Goal: Task Accomplishment & Management: Complete application form

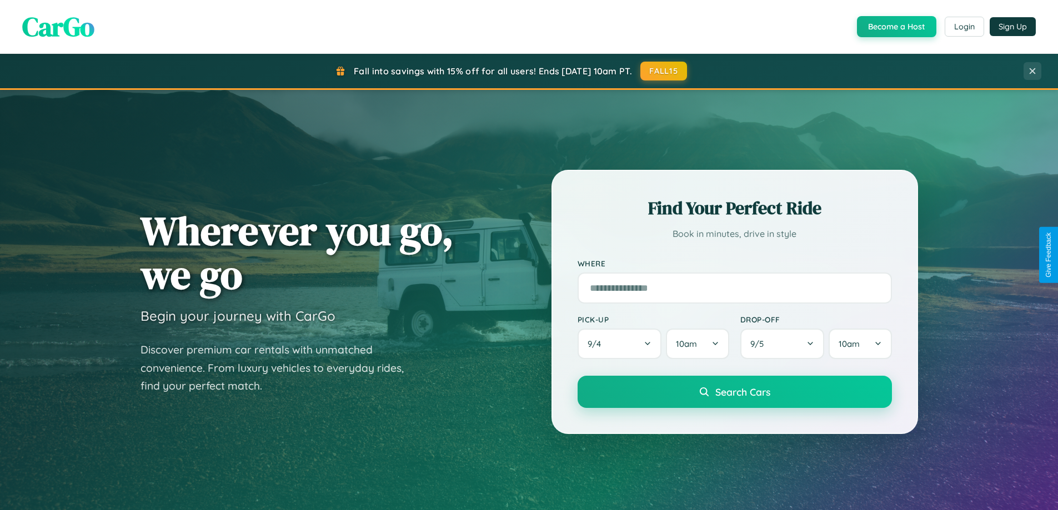
scroll to position [2137, 0]
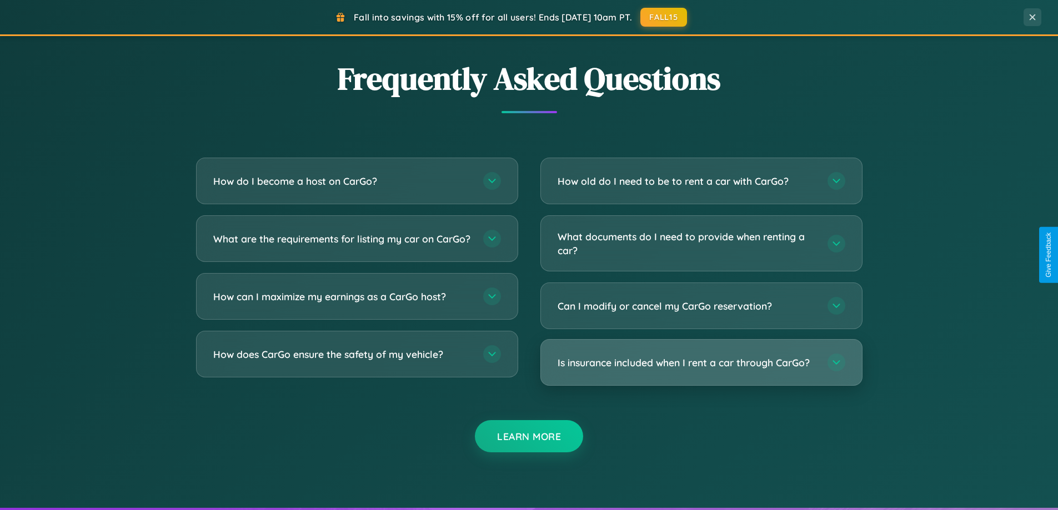
click at [701, 363] on h3 "Is insurance included when I rent a car through CarGo?" at bounding box center [686, 363] width 259 height 14
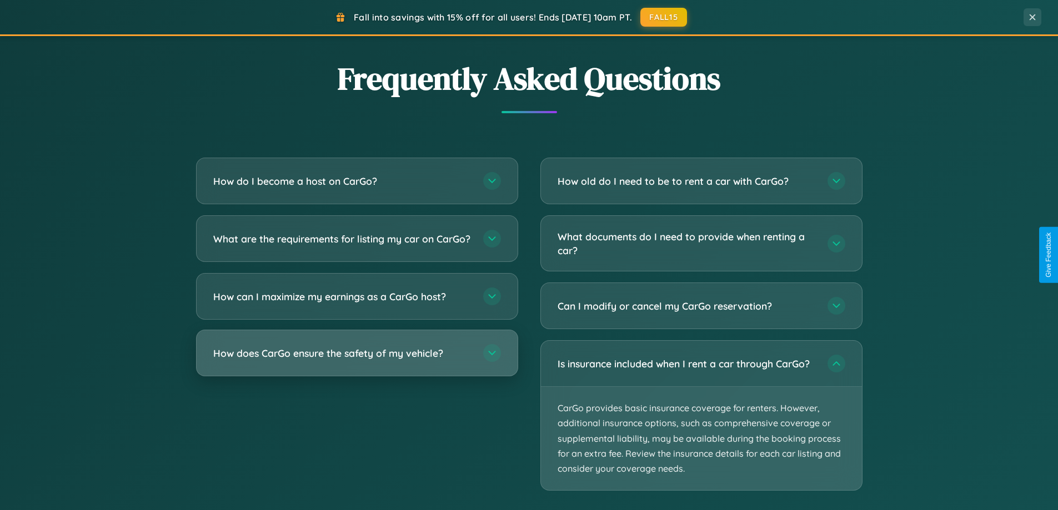
click at [356, 360] on h3 "How does CarGo ensure the safety of my vehicle?" at bounding box center [342, 353] width 259 height 14
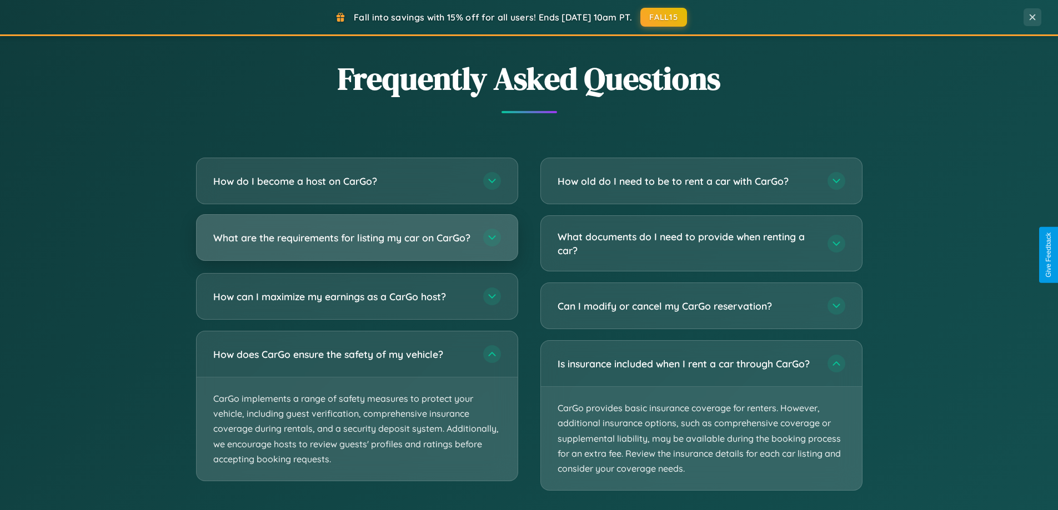
click at [356, 243] on h3 "What are the requirements for listing my car on CarGo?" at bounding box center [342, 238] width 259 height 14
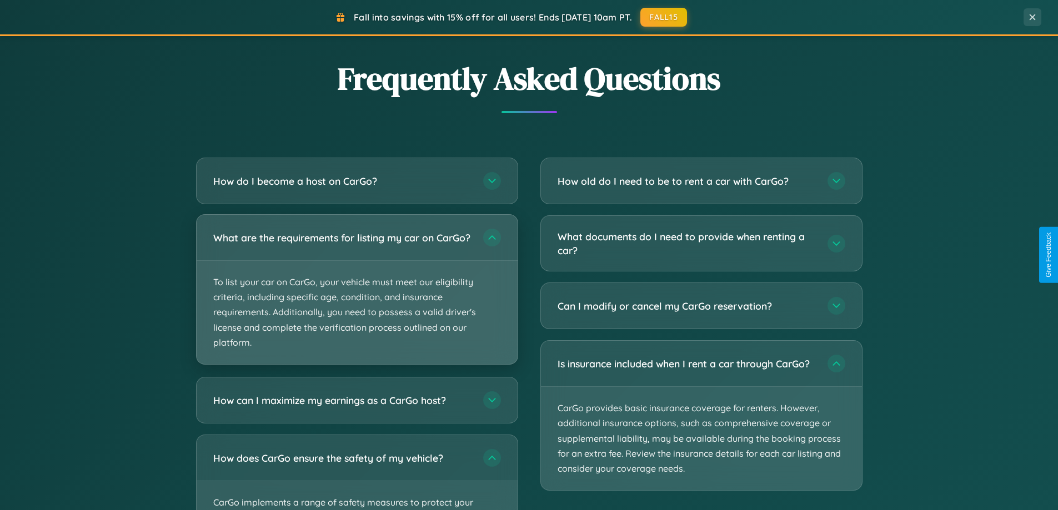
click at [356, 294] on p "To list your car on CarGo, your vehicle must meet our eligibility criteria, inc…" at bounding box center [357, 312] width 321 height 103
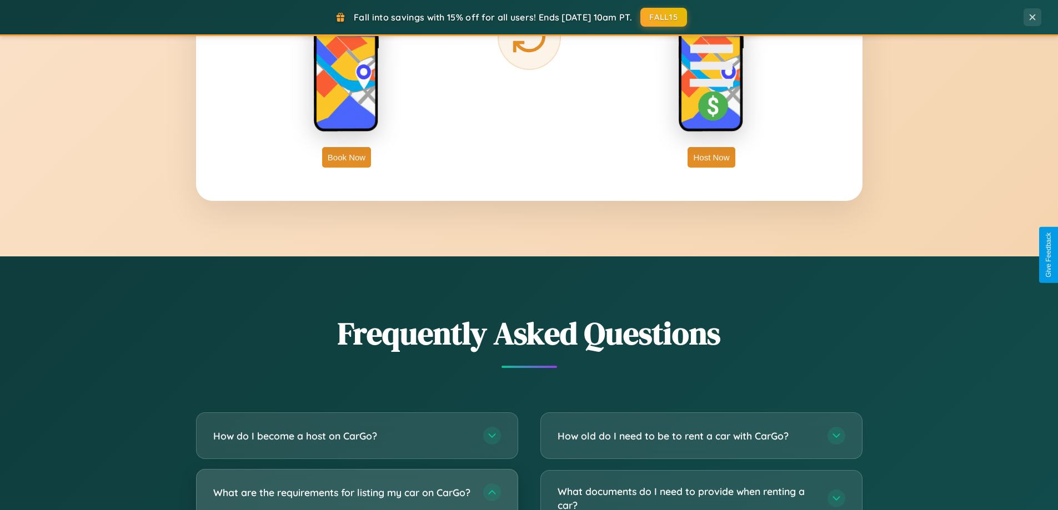
scroll to position [1784, 0]
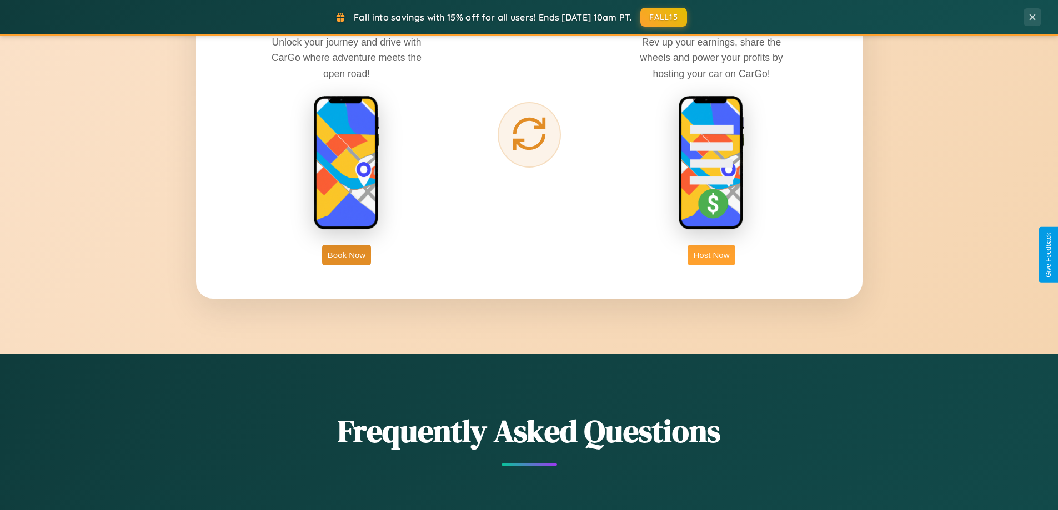
click at [711, 255] on button "Host Now" at bounding box center [710, 255] width 47 height 21
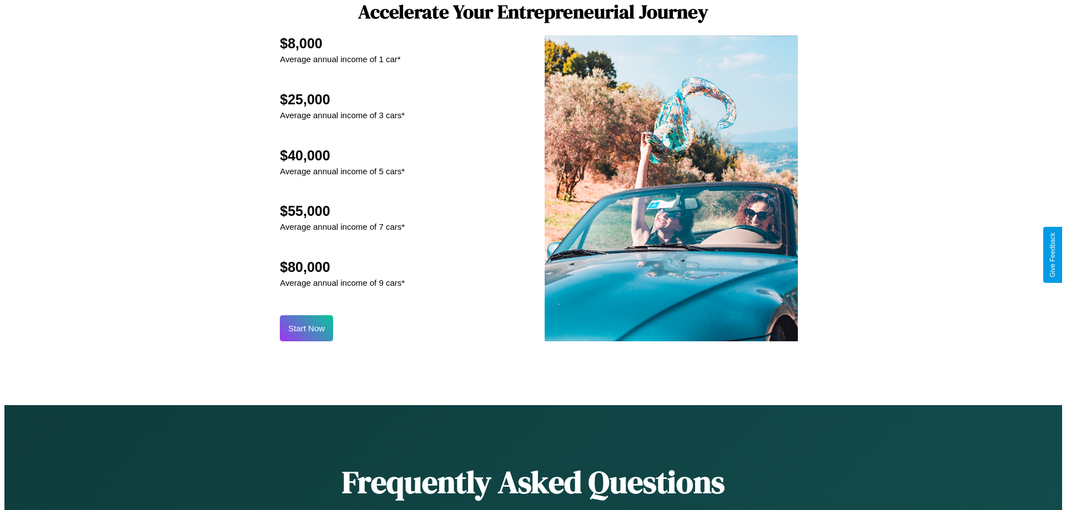
scroll to position [1158, 0]
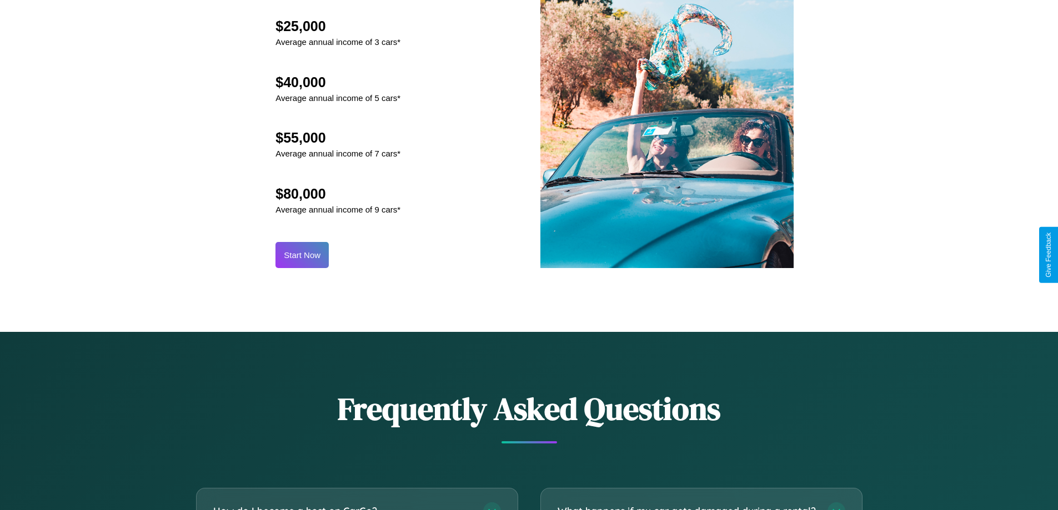
click at [302, 255] on button "Start Now" at bounding box center [301, 255] width 53 height 26
